Goal: Book appointment/travel/reservation

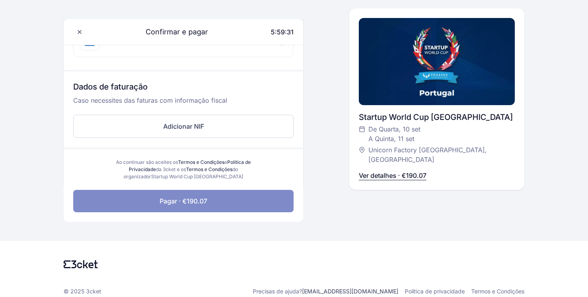
scroll to position [203, 0]
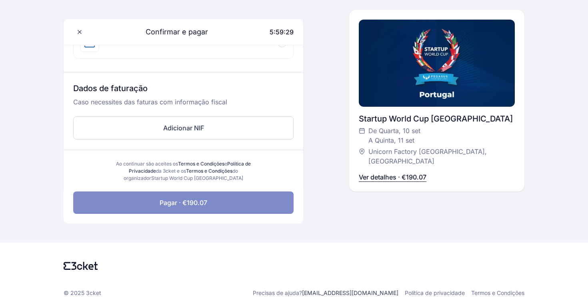
click at [374, 177] on p "Ver detalhes · €190.07" at bounding box center [393, 177] width 68 height 10
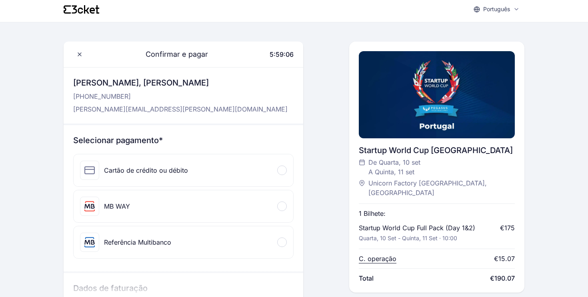
scroll to position [0, 0]
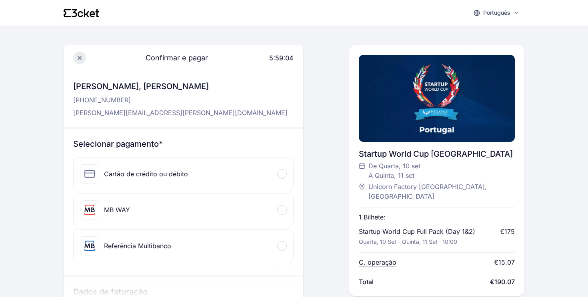
click at [83, 56] on span at bounding box center [79, 58] width 13 height 13
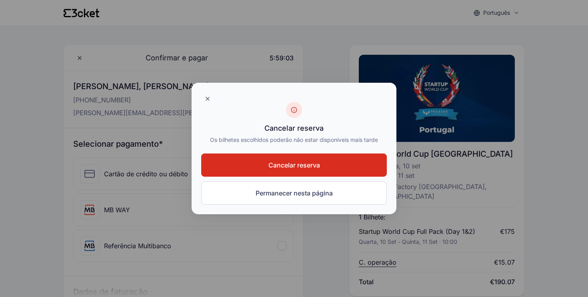
click at [275, 164] on span "Cancelar reserva" at bounding box center [294, 165] width 52 height 10
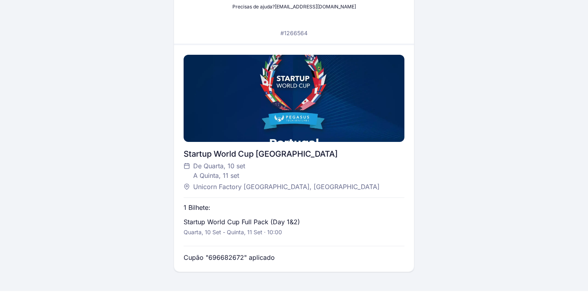
scroll to position [201, 0]
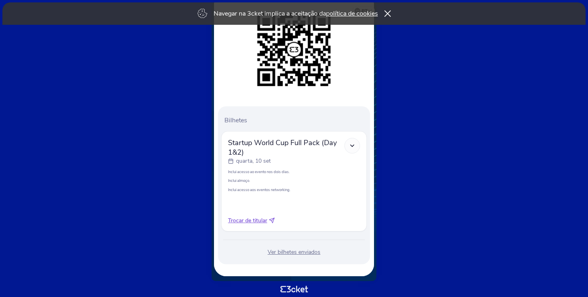
scroll to position [122, 0]
